Goal: Task Accomplishment & Management: Manage account settings

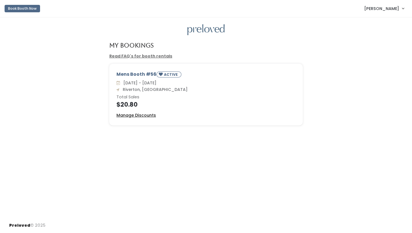
click at [144, 115] on u "Manage Discounts" at bounding box center [135, 115] width 39 height 6
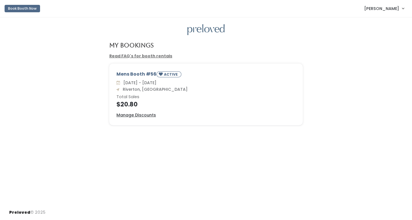
click at [133, 8] on div "Book Booth Now [PERSON_NAME] My bookings Account settings Logout" at bounding box center [207, 8] width 405 height 13
